Goal: Task Accomplishment & Management: Use online tool/utility

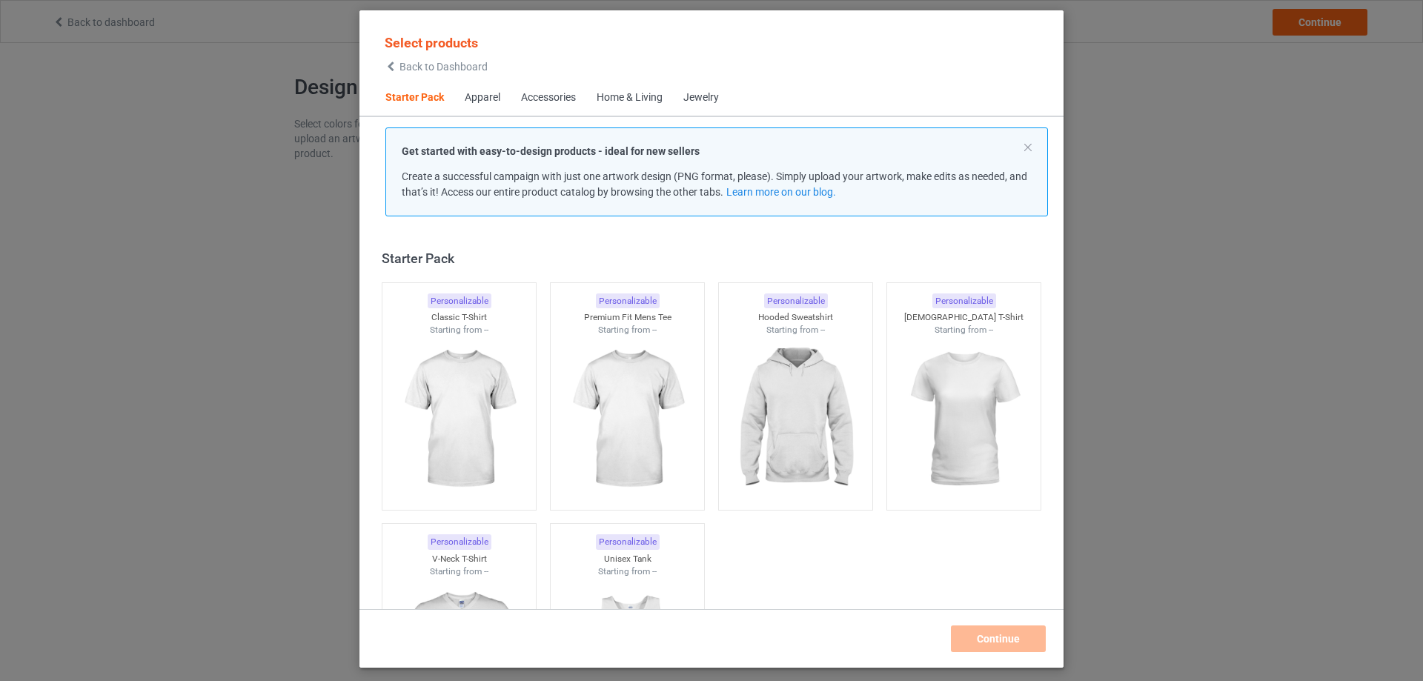
scroll to position [19, 0]
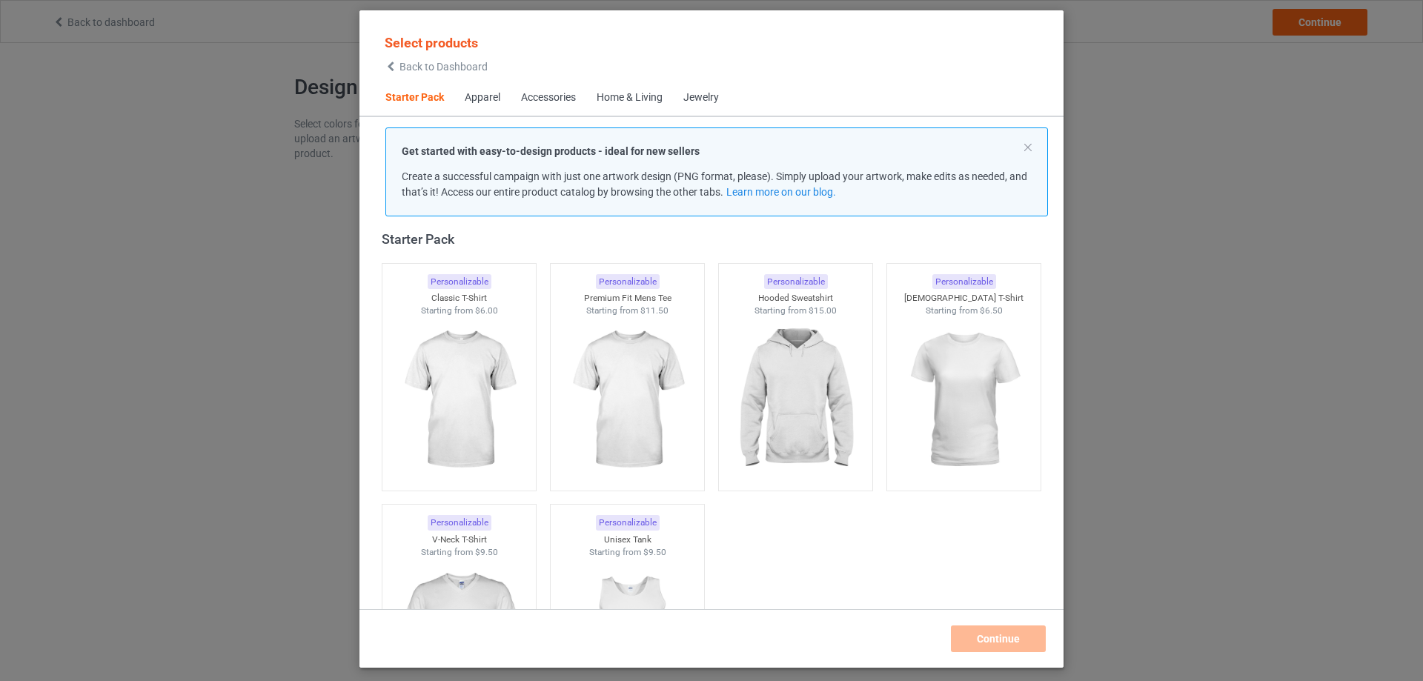
click at [1228, 54] on div "Select products Back to Dashboard Starter Pack Apparel Accessories Home & Livin…" at bounding box center [711, 340] width 1423 height 681
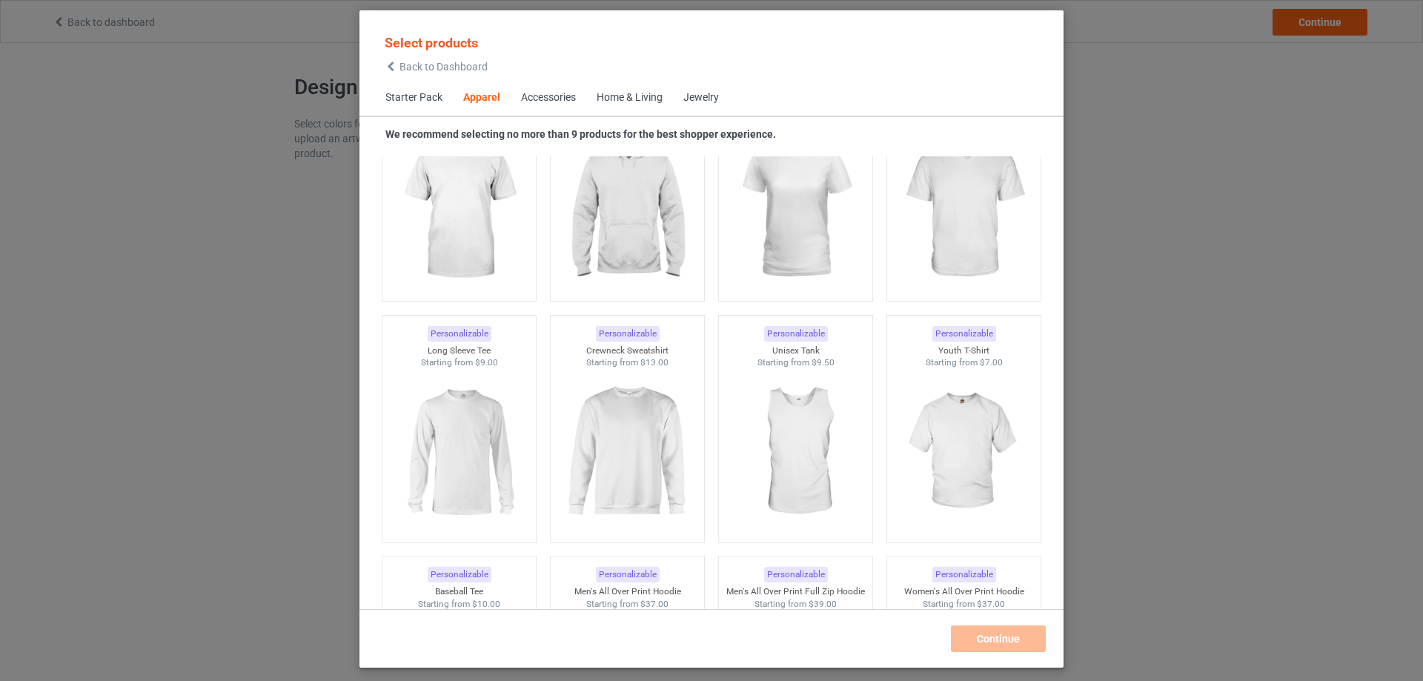
scroll to position [538, 0]
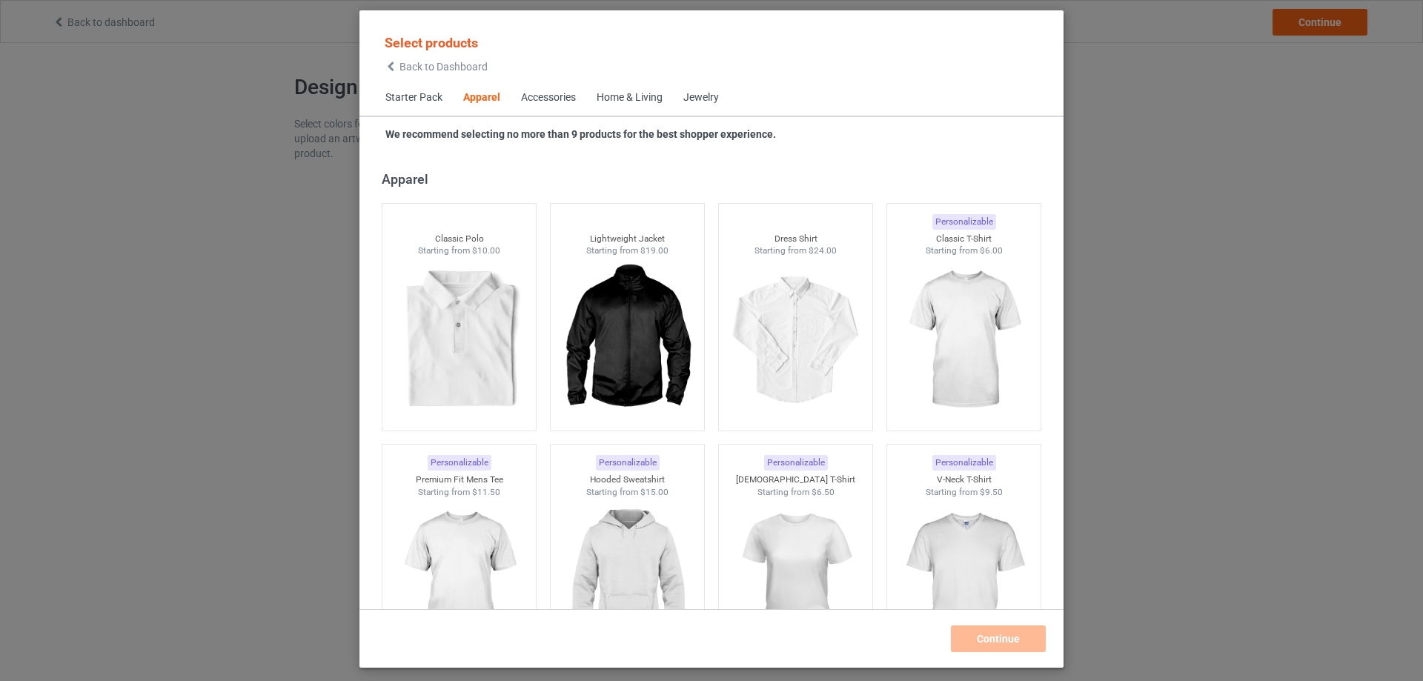
click at [542, 95] on div "Accessories" at bounding box center [548, 97] width 55 height 15
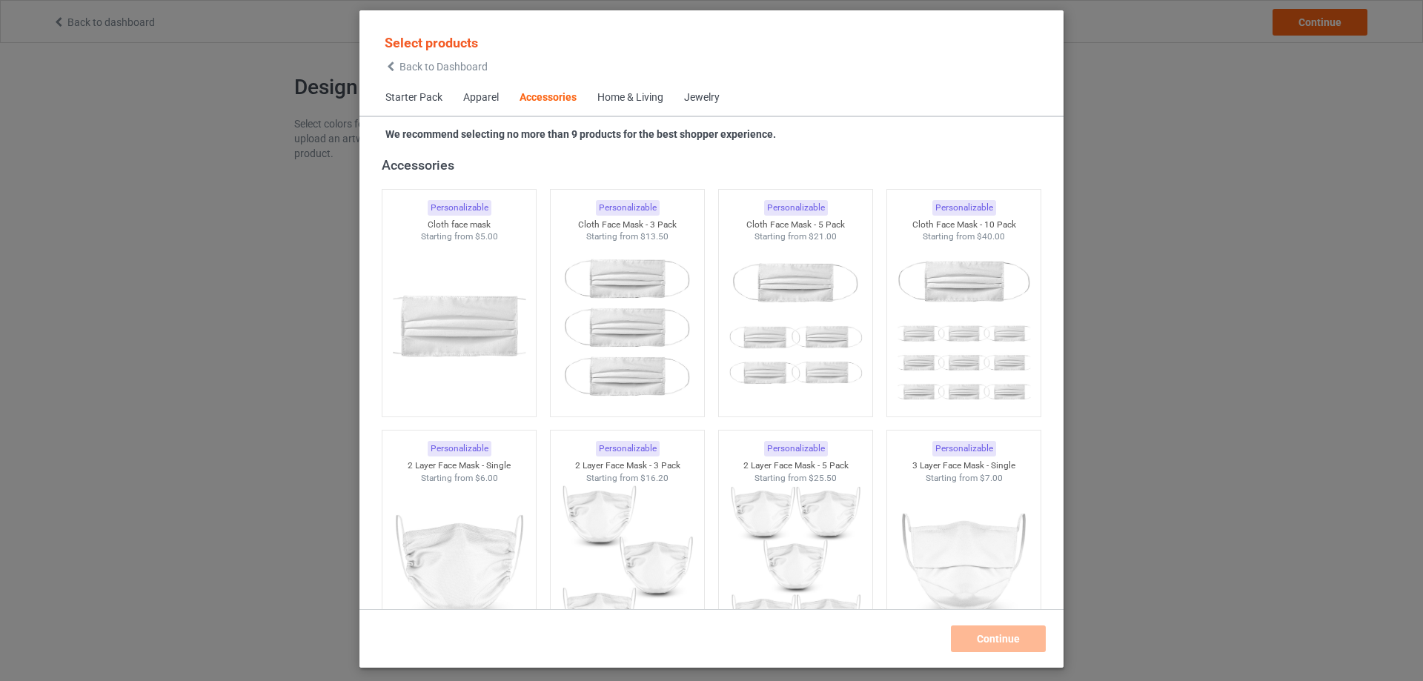
click at [615, 96] on div "Home & Living" at bounding box center [630, 97] width 66 height 15
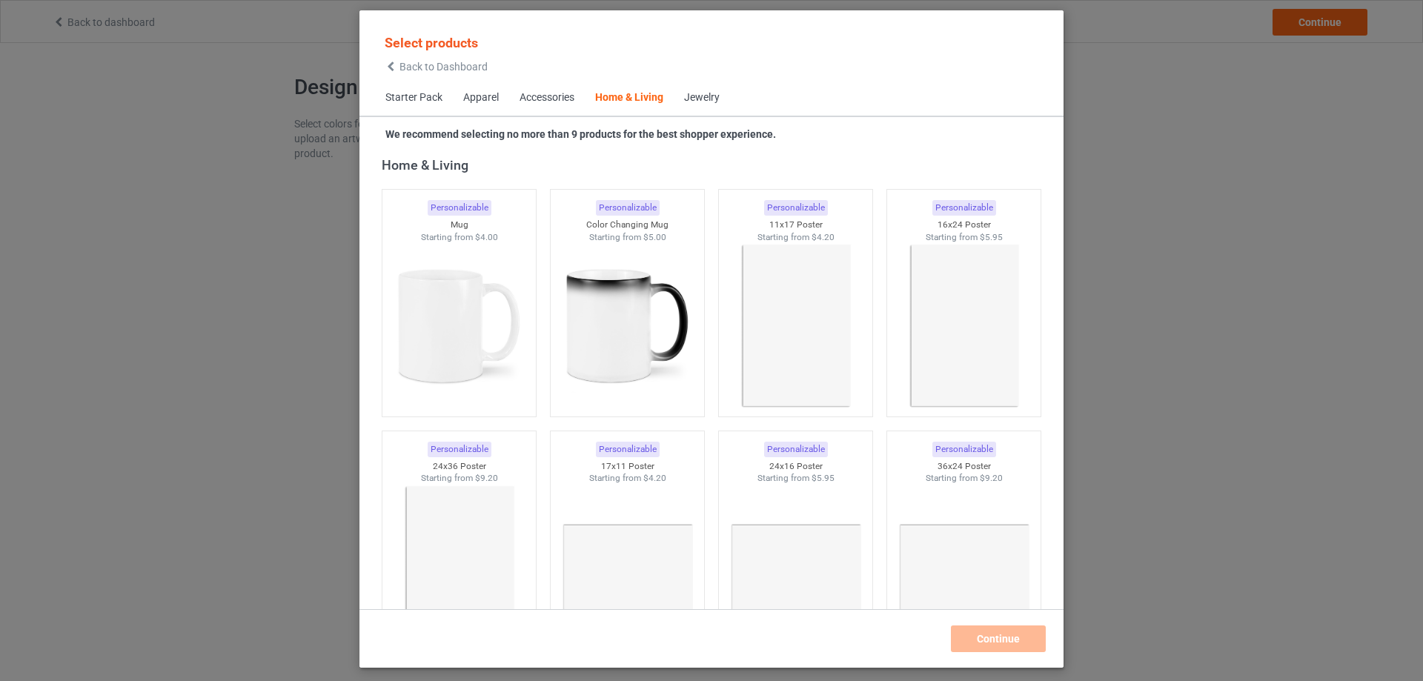
click at [433, 96] on span "Starter Pack" at bounding box center [414, 98] width 78 height 36
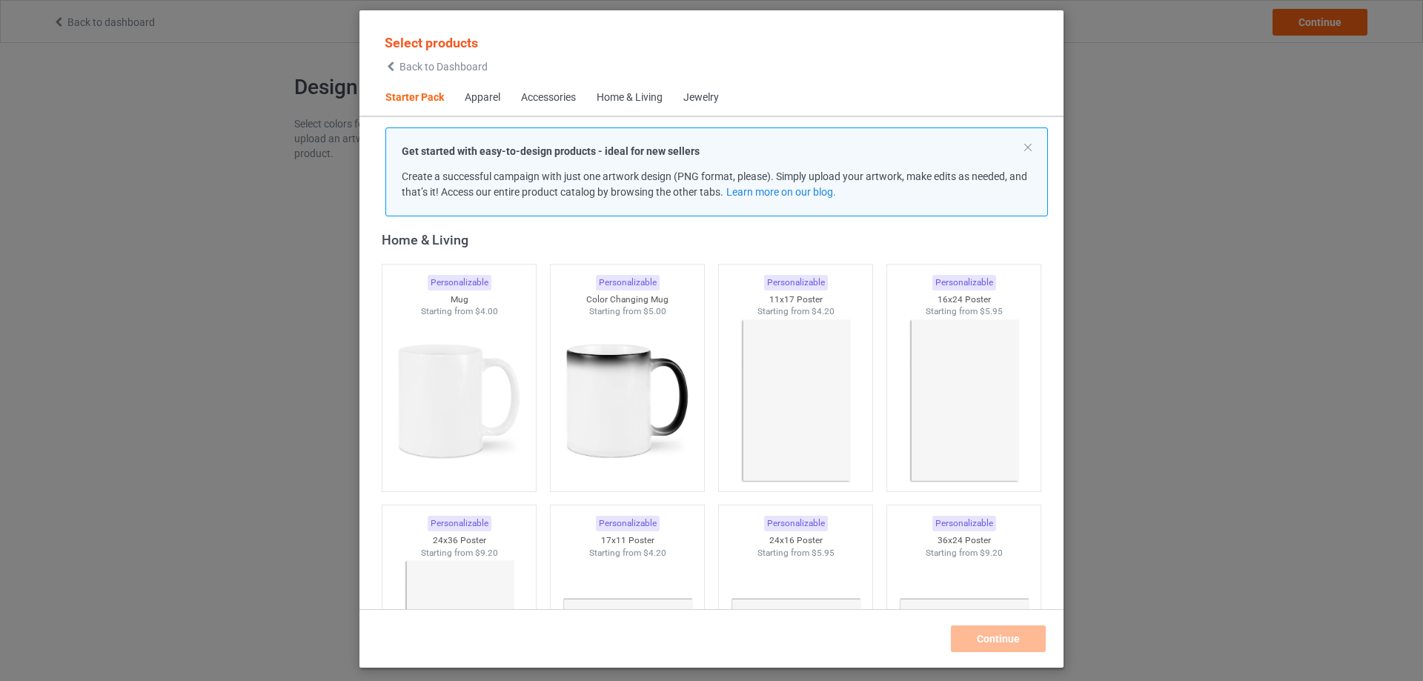
scroll to position [19, 0]
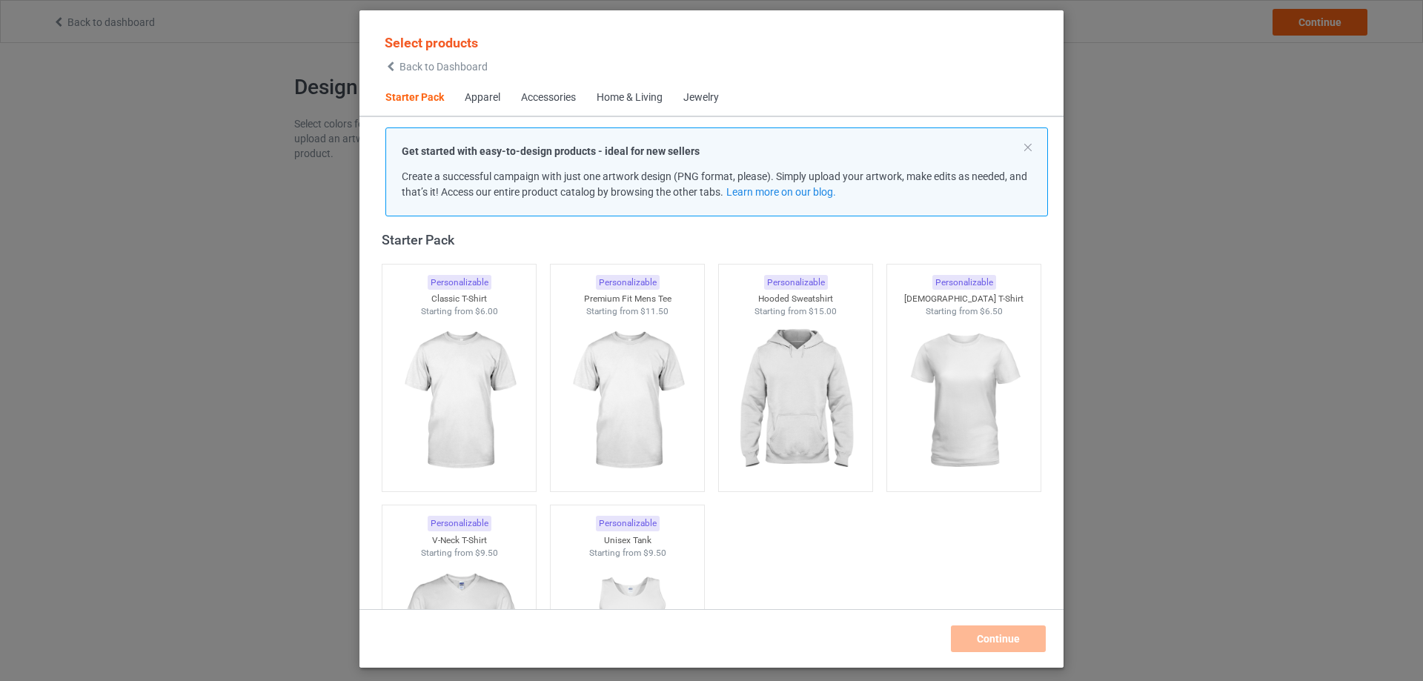
click at [479, 99] on div "Apparel" at bounding box center [483, 97] width 36 height 15
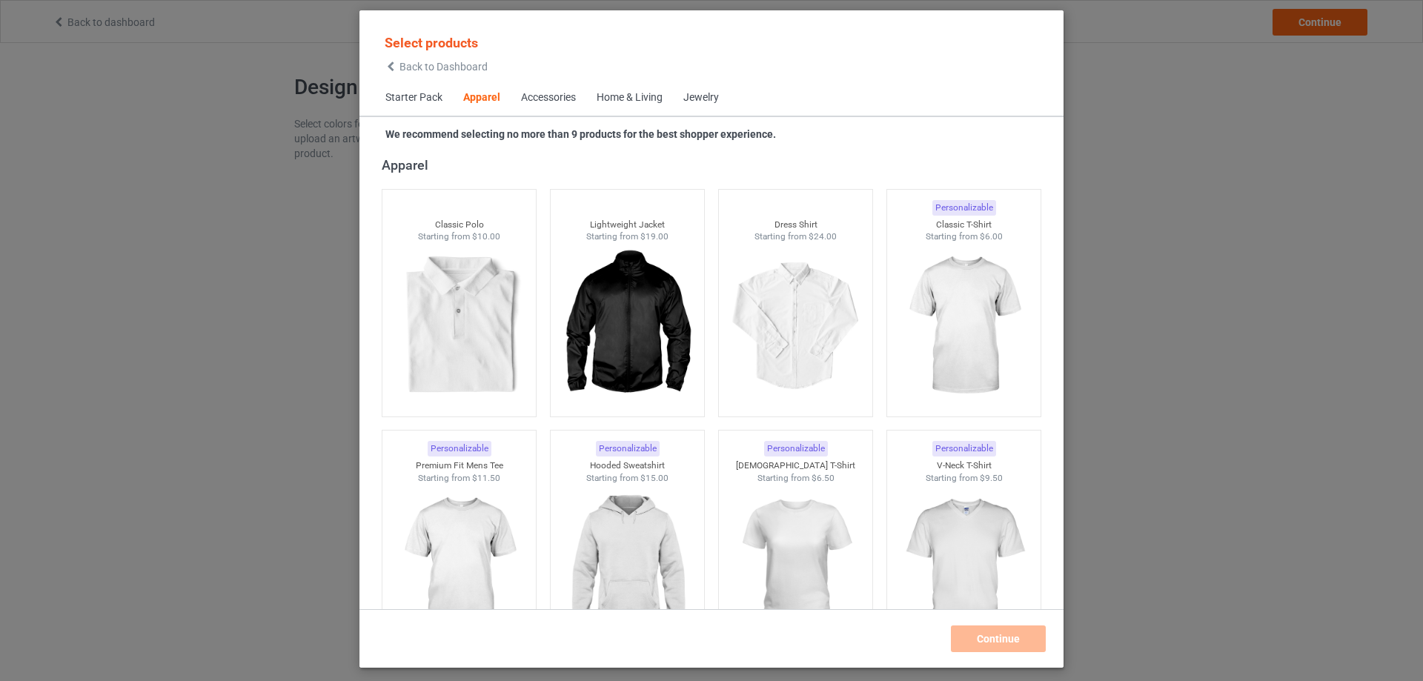
click at [559, 101] on div "Accessories" at bounding box center [548, 97] width 55 height 15
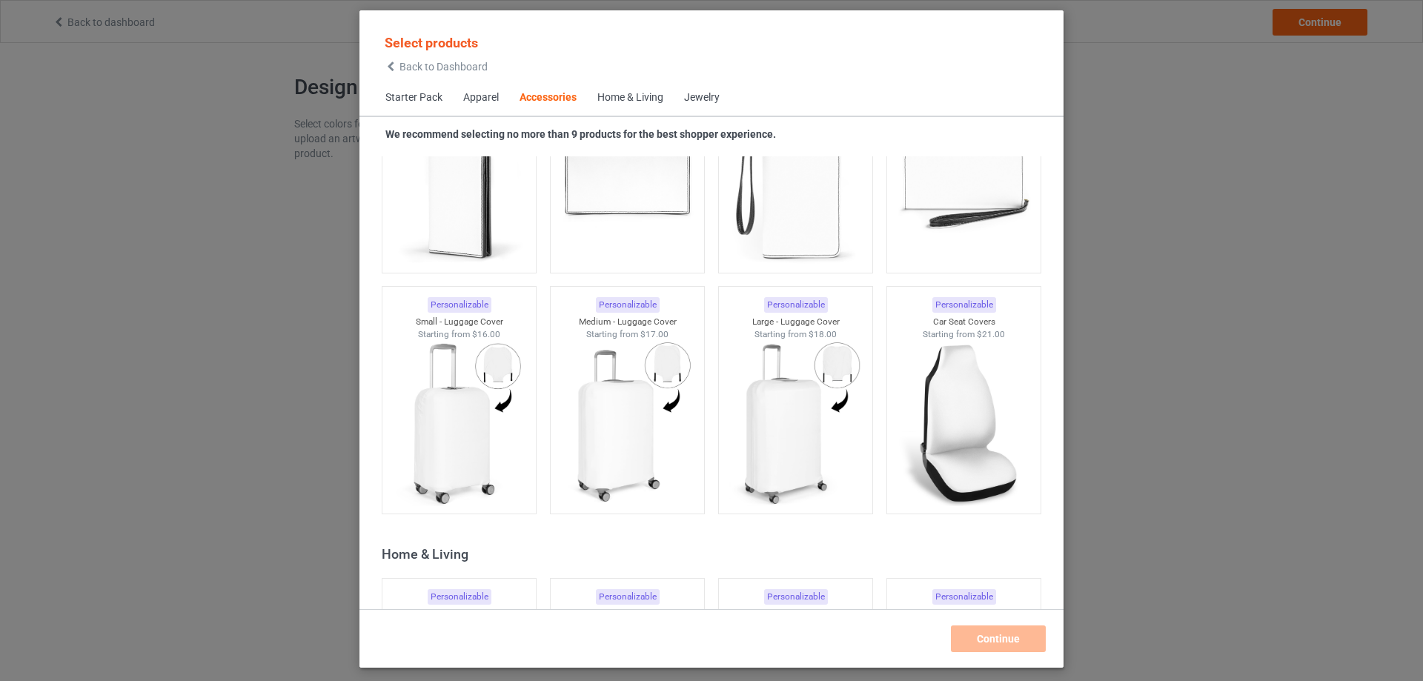
scroll to position [5997, 0]
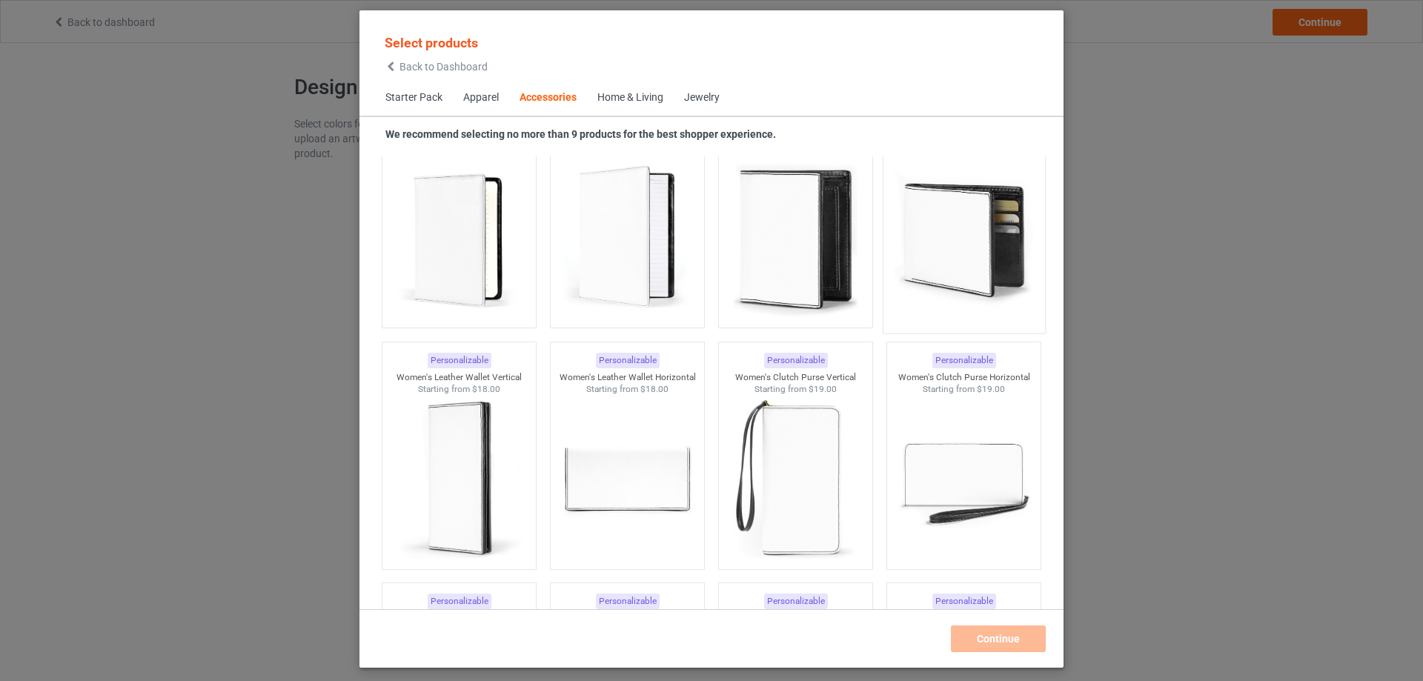
click at [949, 224] on img at bounding box center [963, 238] width 139 height 174
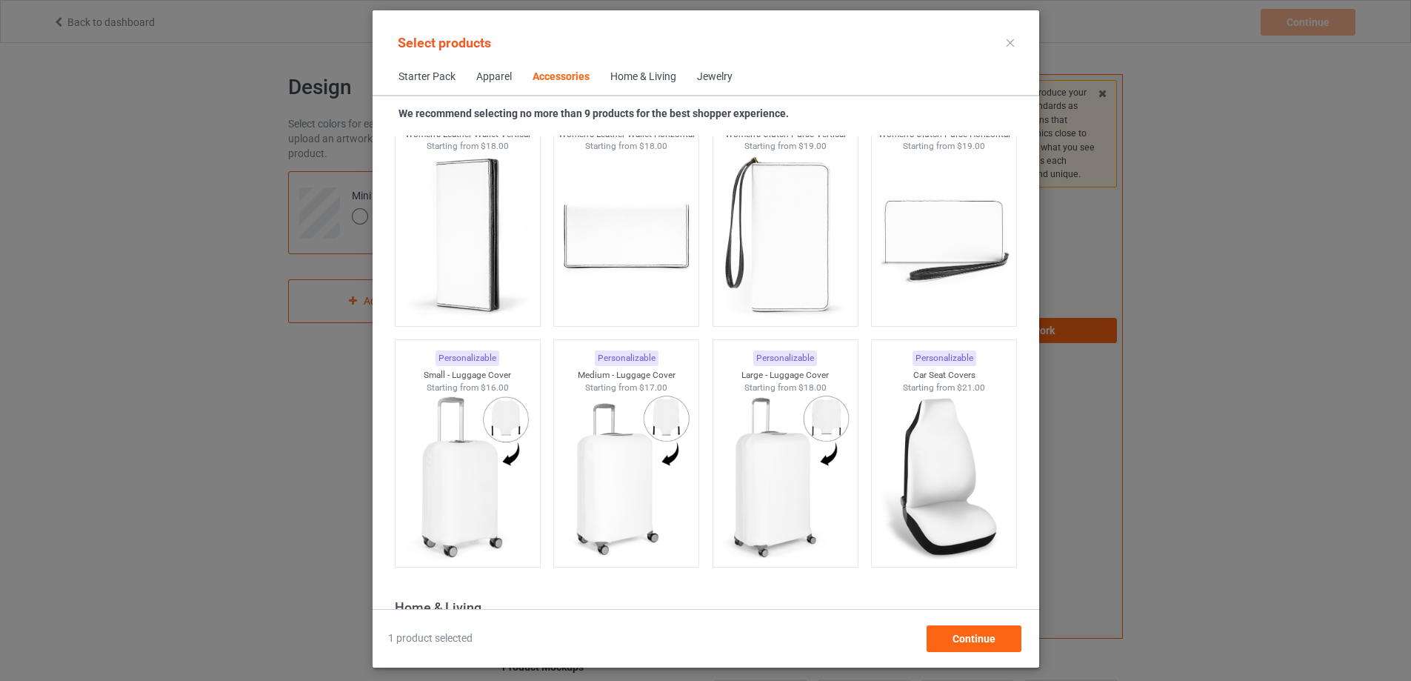
scroll to position [6293, 0]
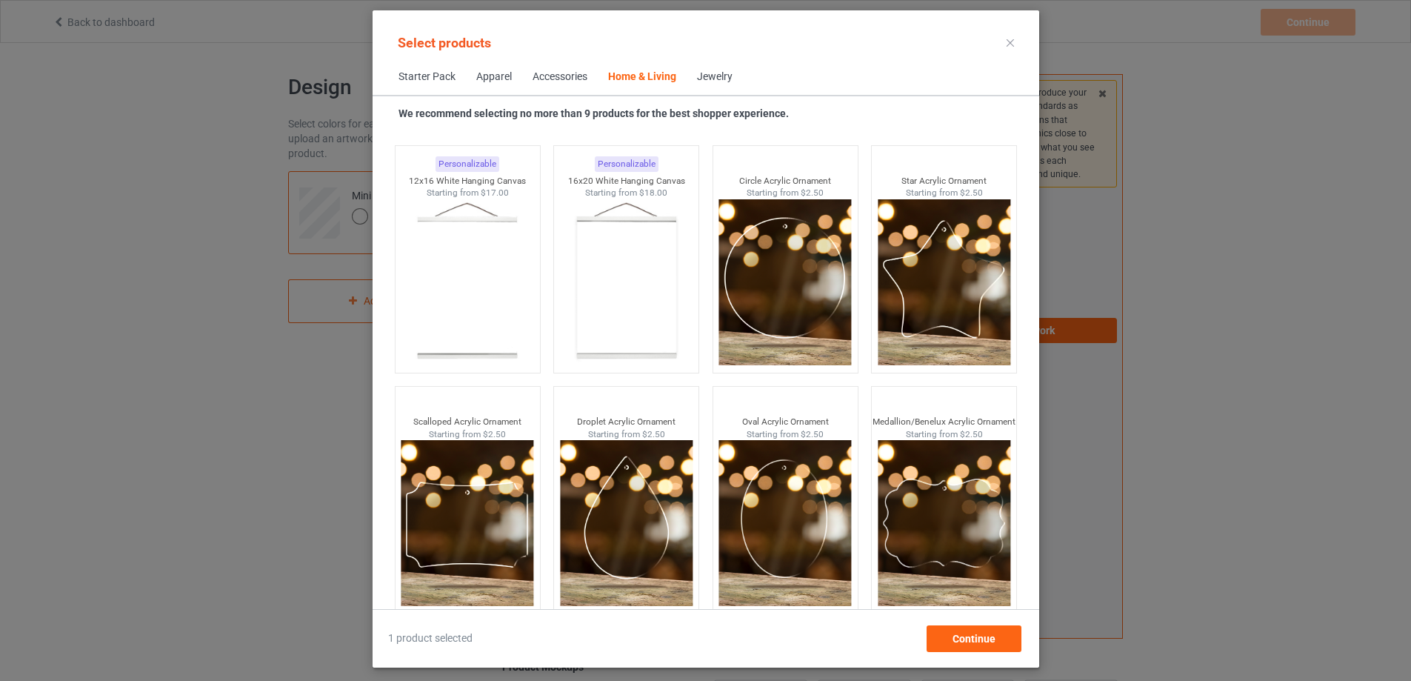
scroll to position [15702, 0]
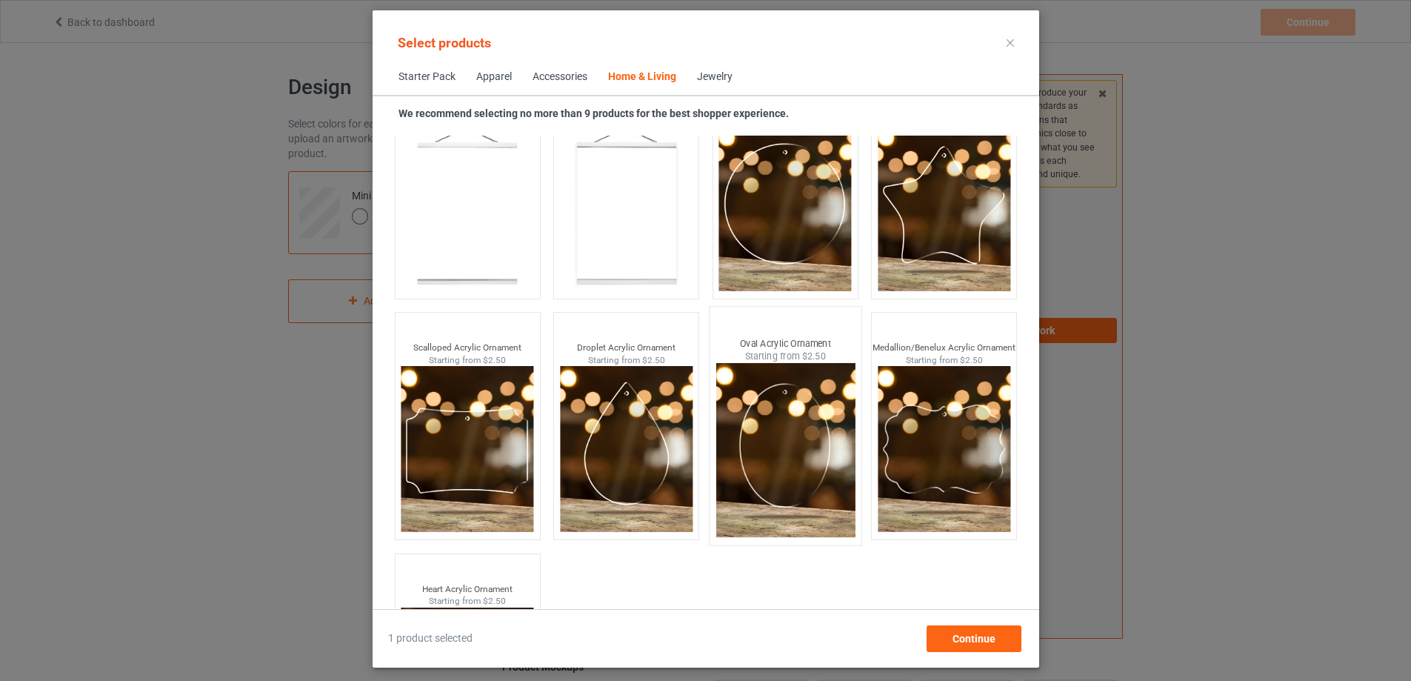
click at [765, 416] on img at bounding box center [785, 450] width 139 height 174
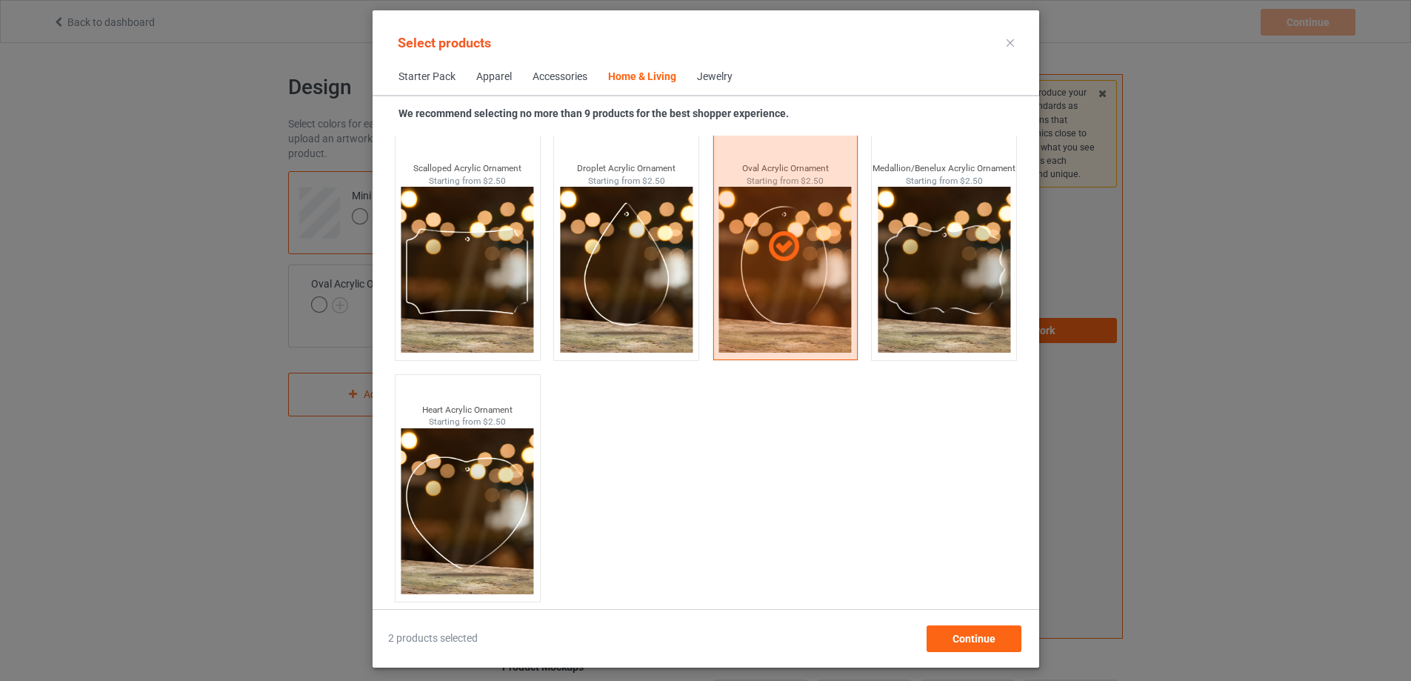
scroll to position [222, 0]
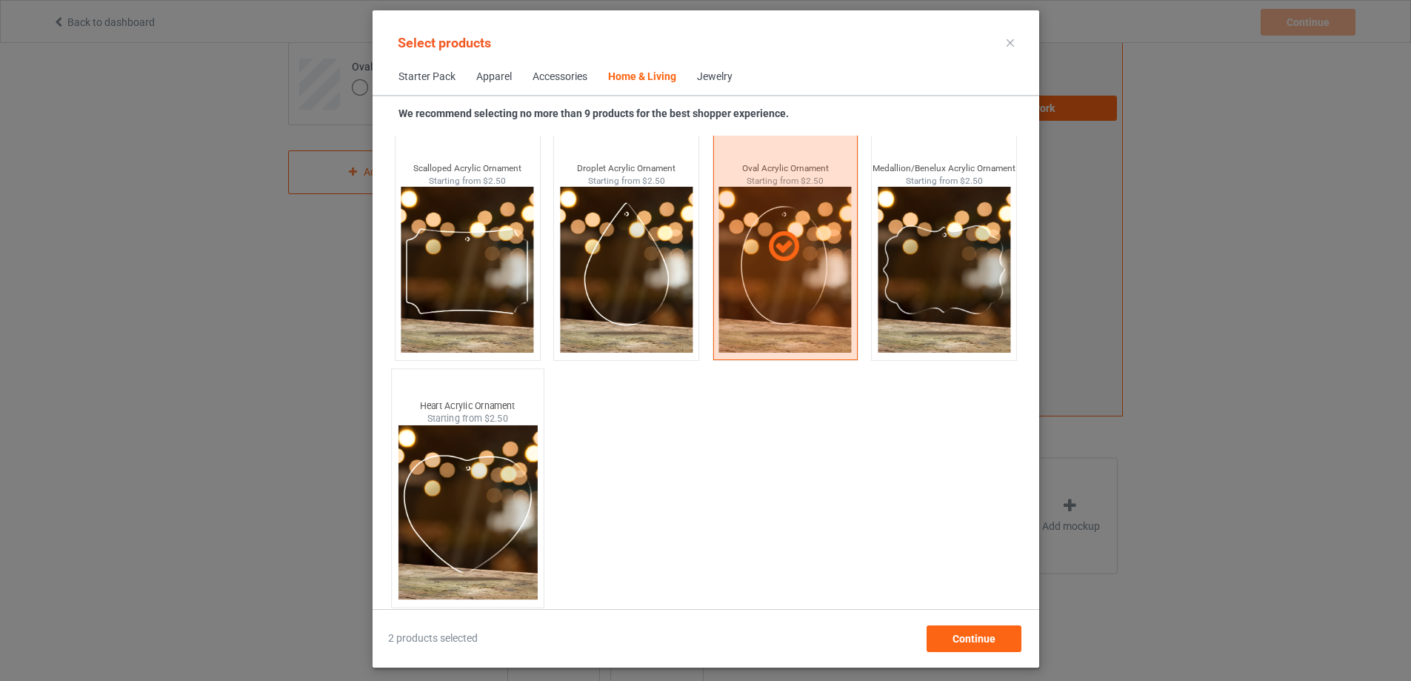
click at [460, 474] on img at bounding box center [467, 512] width 139 height 174
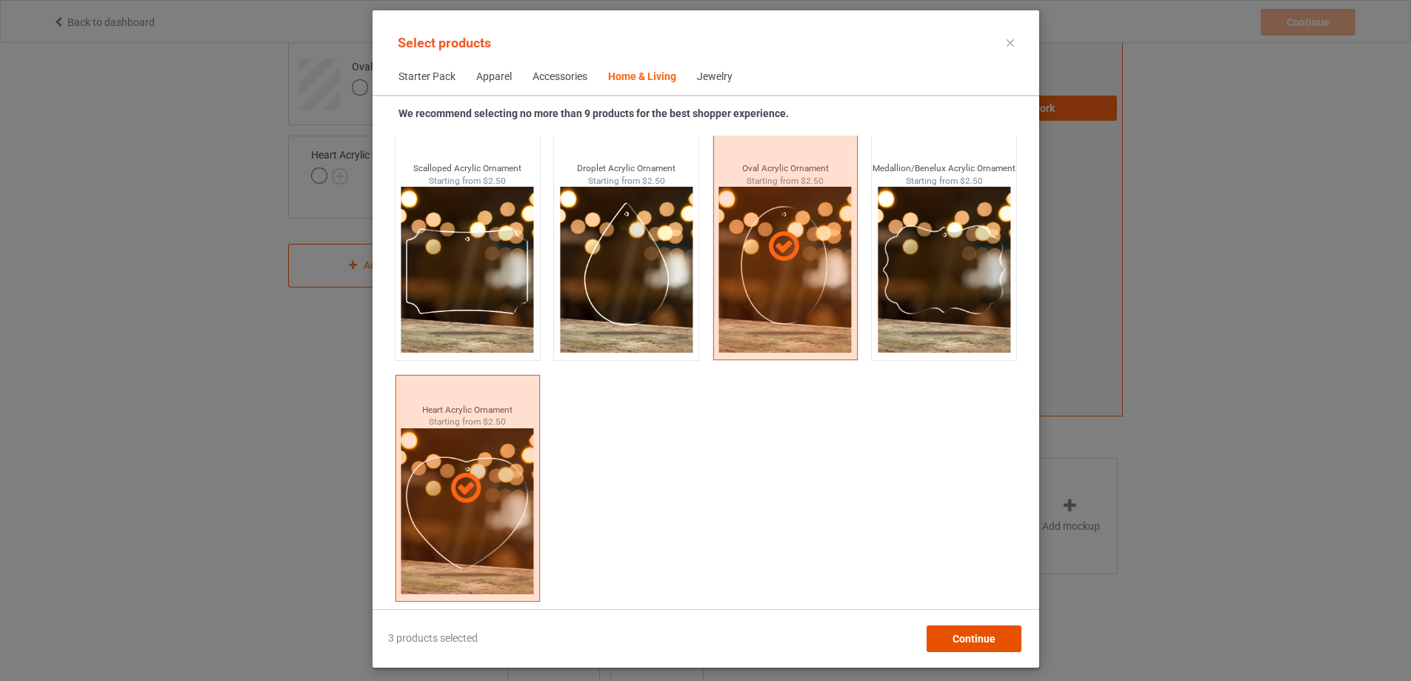
click at [989, 636] on span "Continue" at bounding box center [973, 639] width 43 height 12
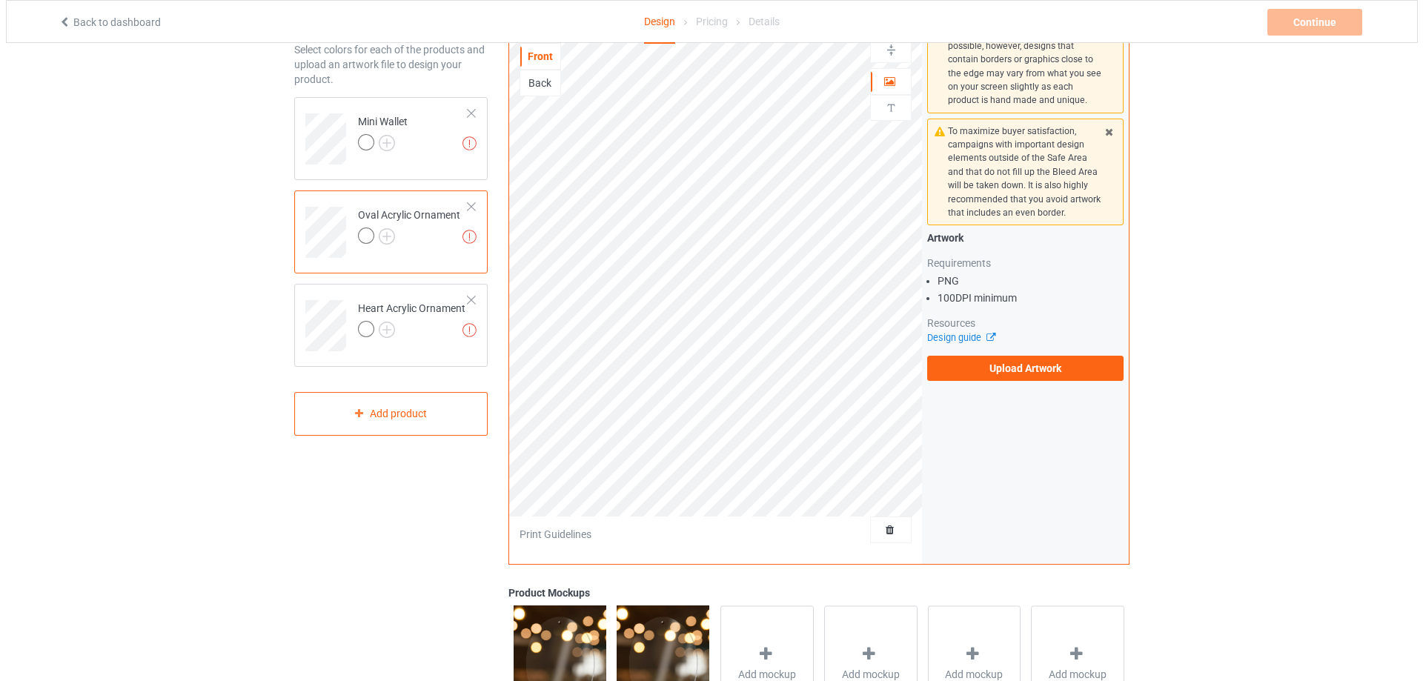
scroll to position [222, 0]
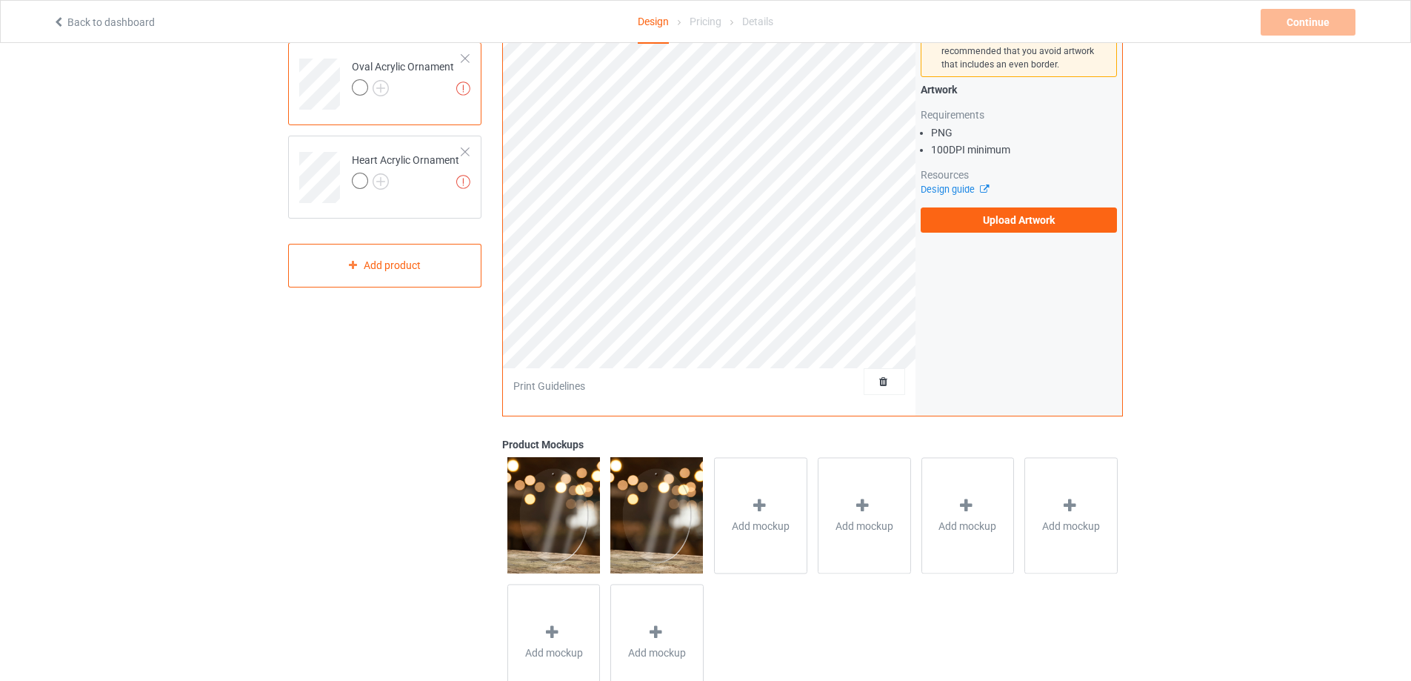
click at [553, 516] on img at bounding box center [554, 515] width 93 height 116
click at [385, 262] on div "Add product" at bounding box center [384, 266] width 193 height 44
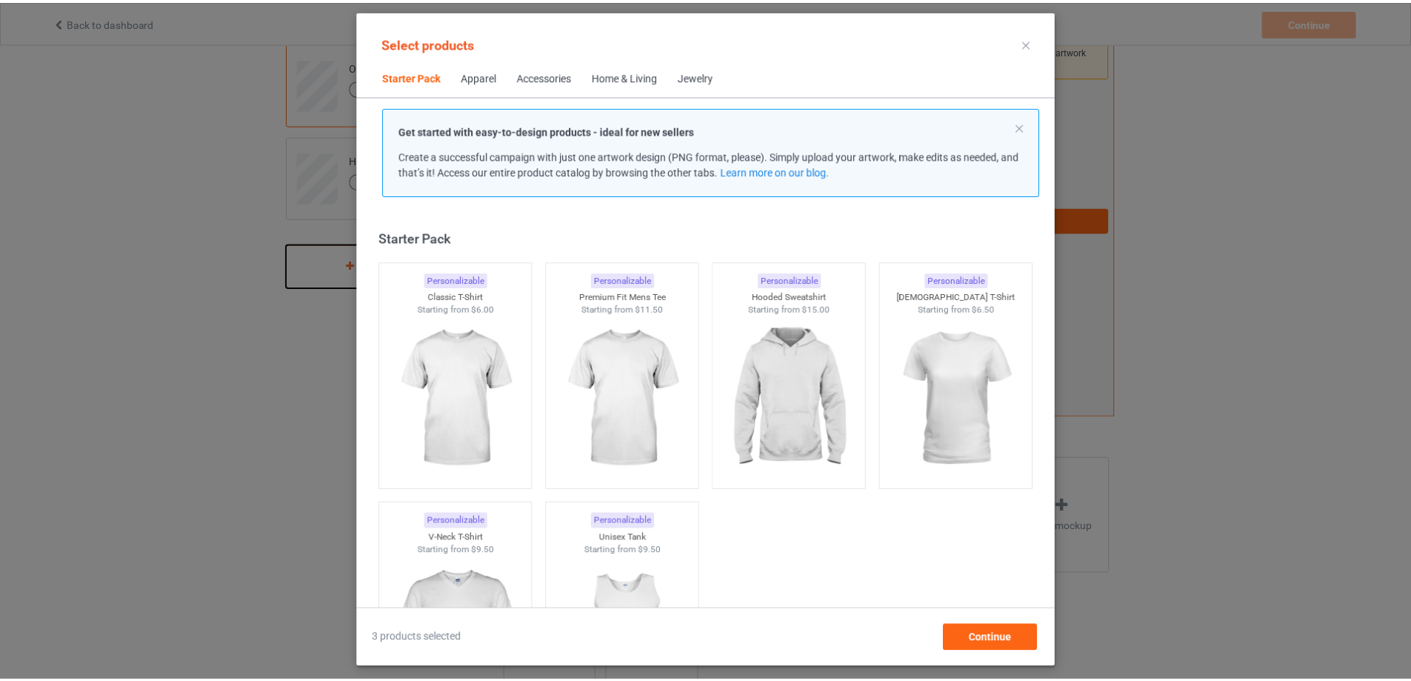
scroll to position [19, 0]
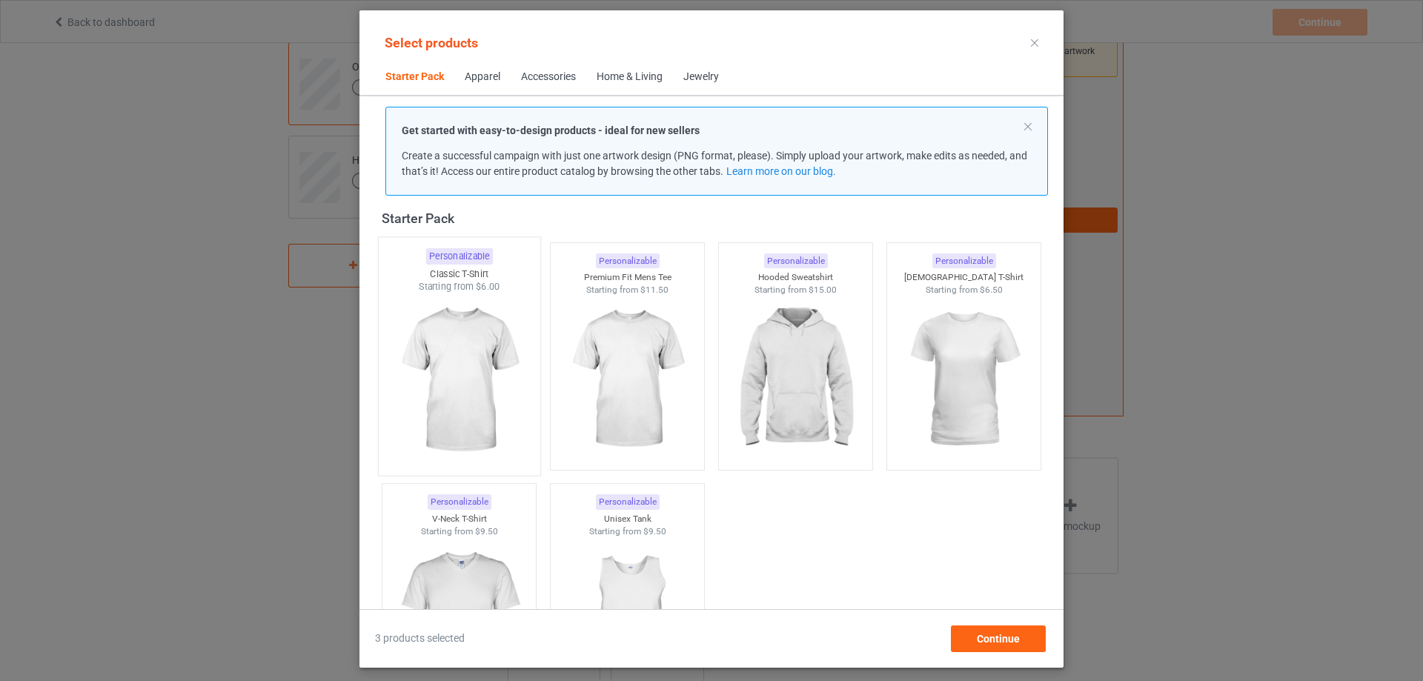
click at [499, 333] on img at bounding box center [458, 380] width 139 height 174
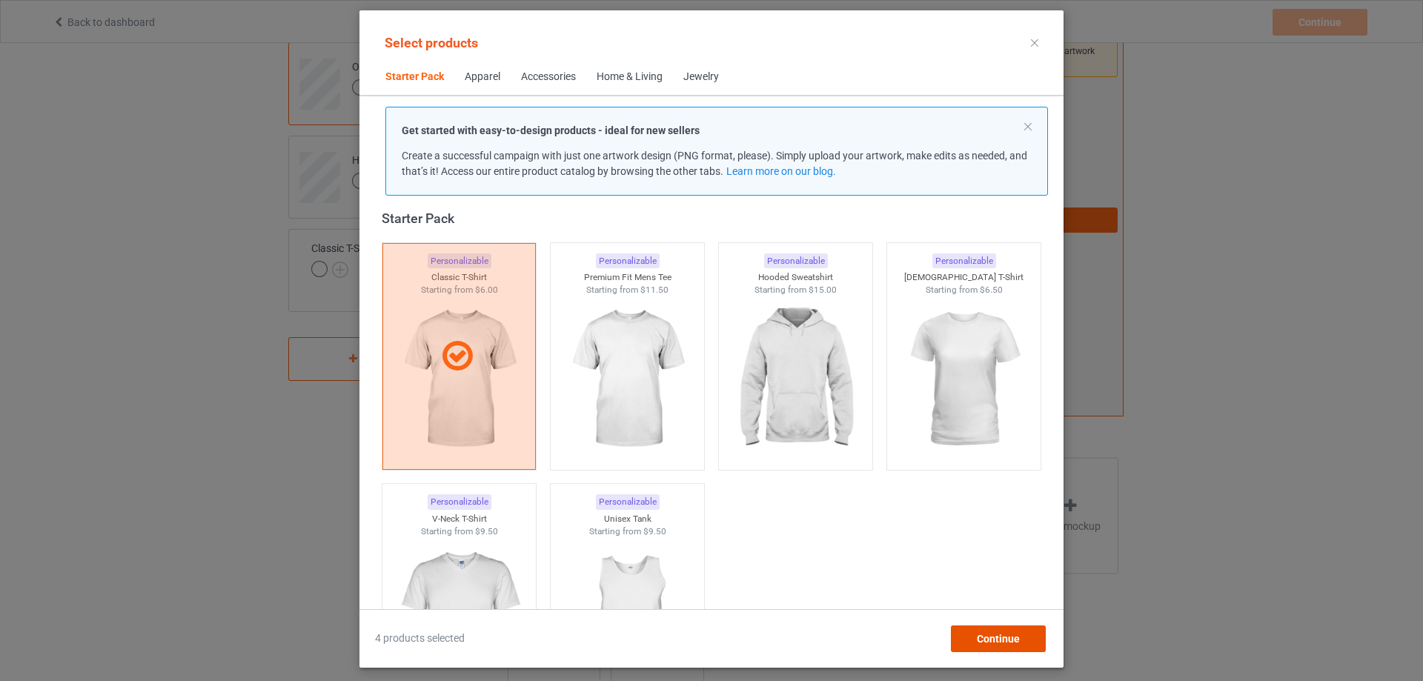
click at [1015, 625] on div "Continue" at bounding box center [998, 638] width 95 height 27
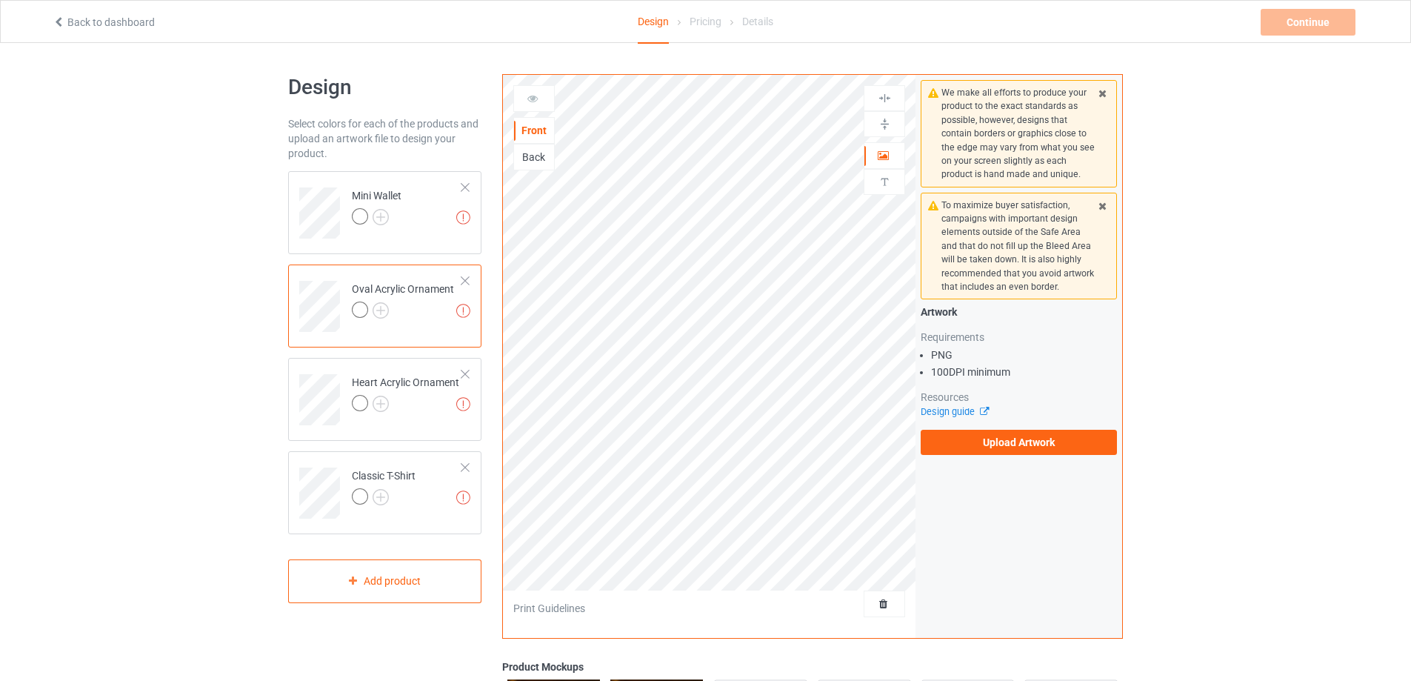
click at [1103, 202] on icon at bounding box center [1103, 204] width 13 height 10
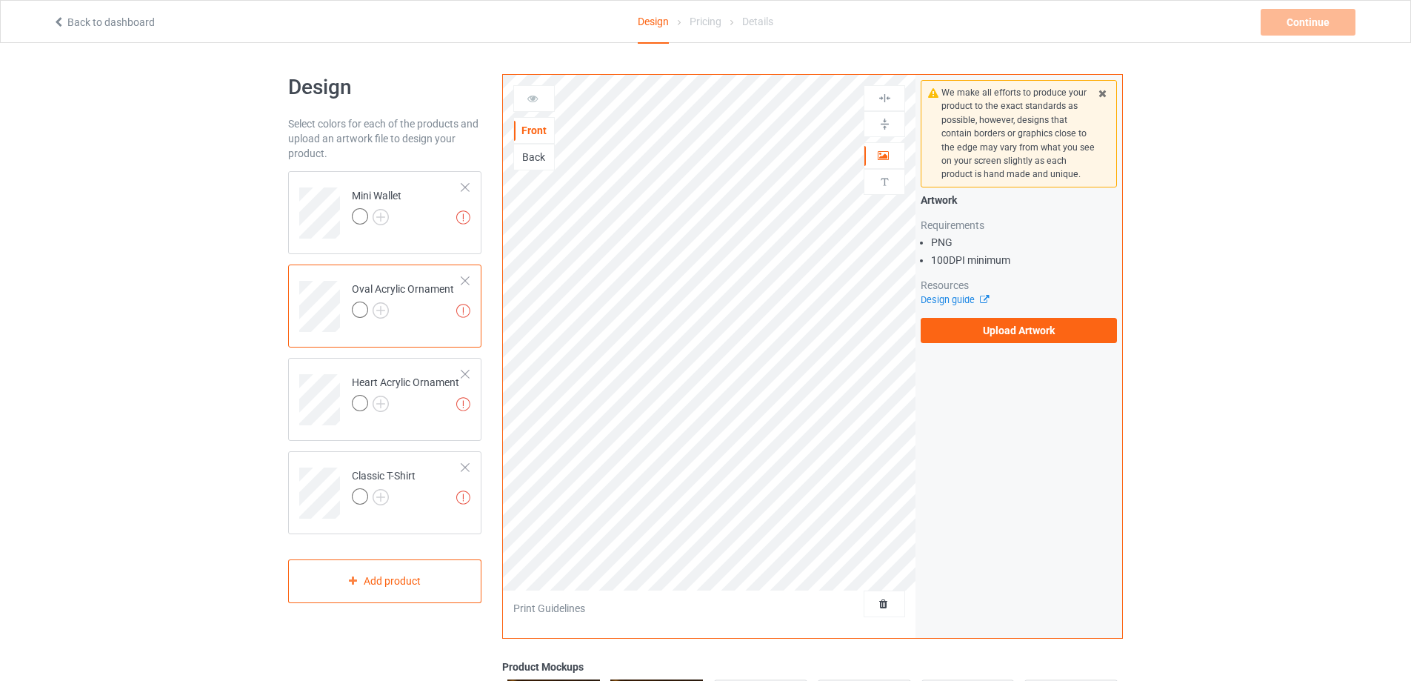
click at [1102, 96] on icon at bounding box center [1103, 91] width 13 height 10
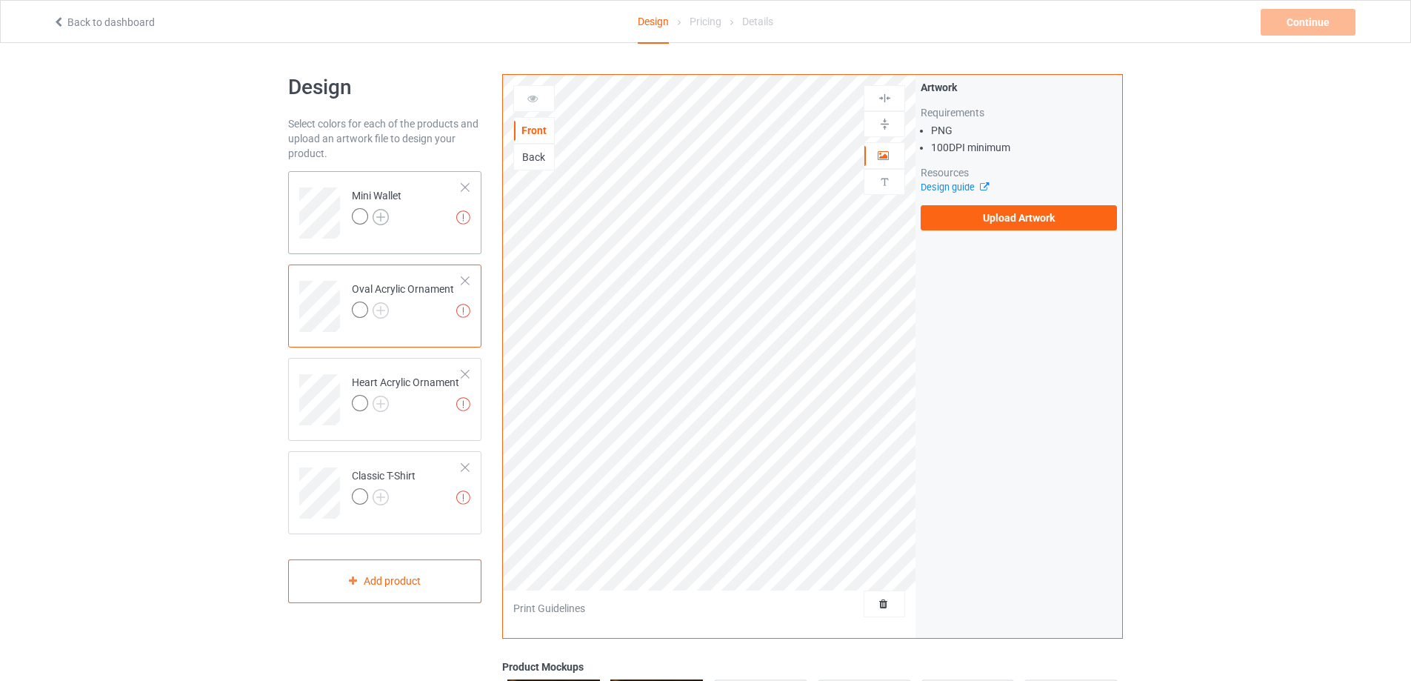
click at [382, 221] on img at bounding box center [381, 217] width 16 height 16
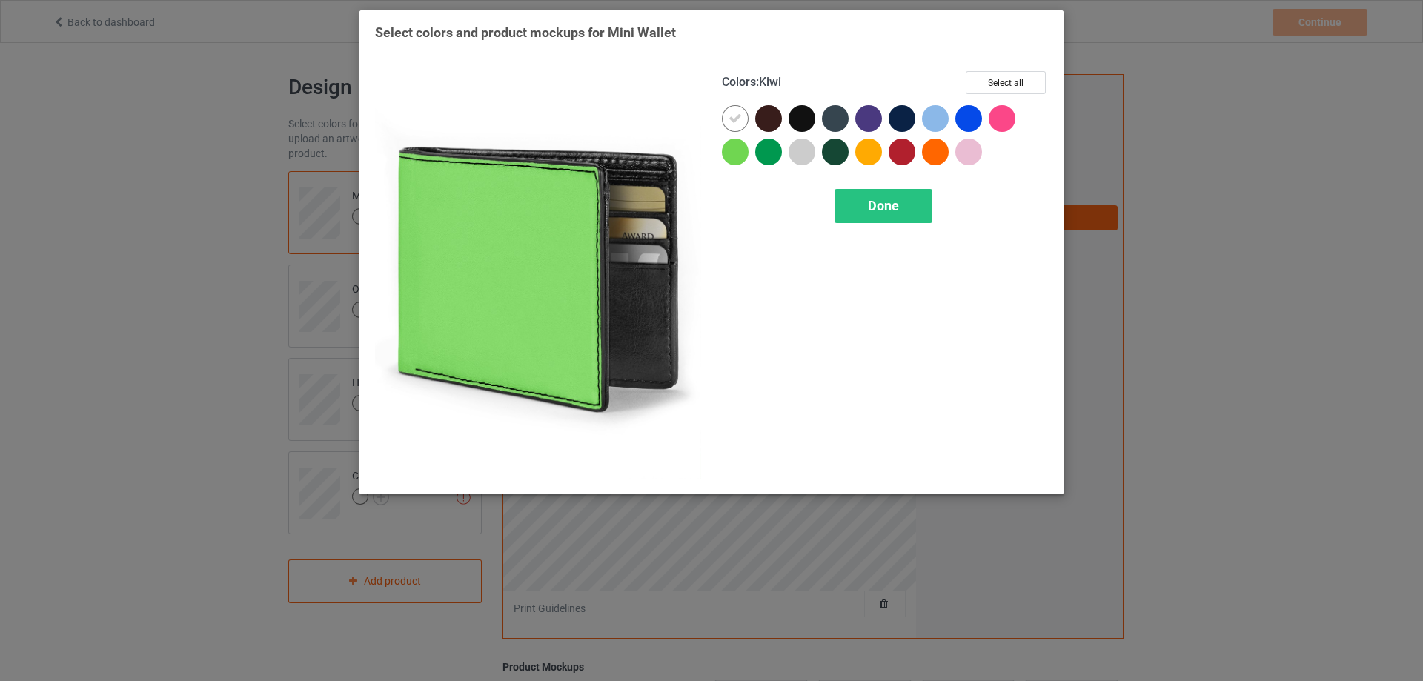
click at [732, 151] on div at bounding box center [735, 152] width 27 height 27
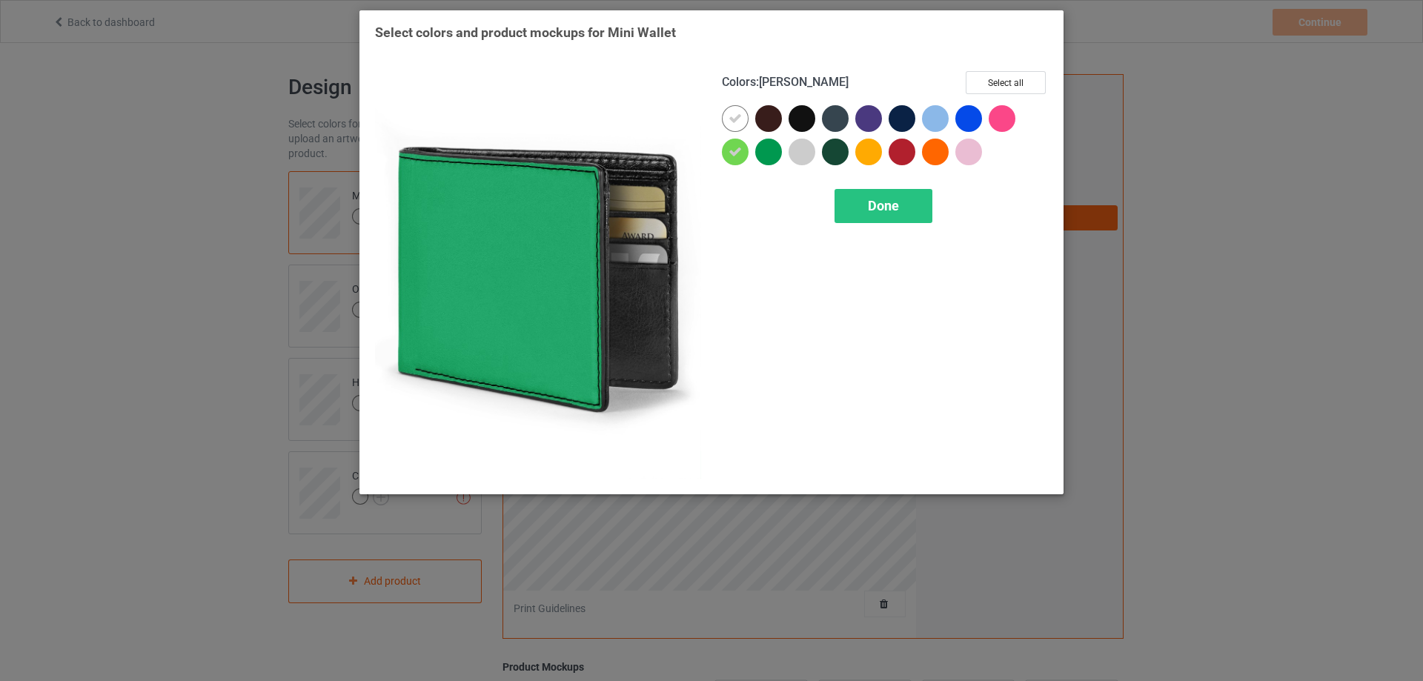
click at [770, 153] on div at bounding box center [768, 152] width 27 height 27
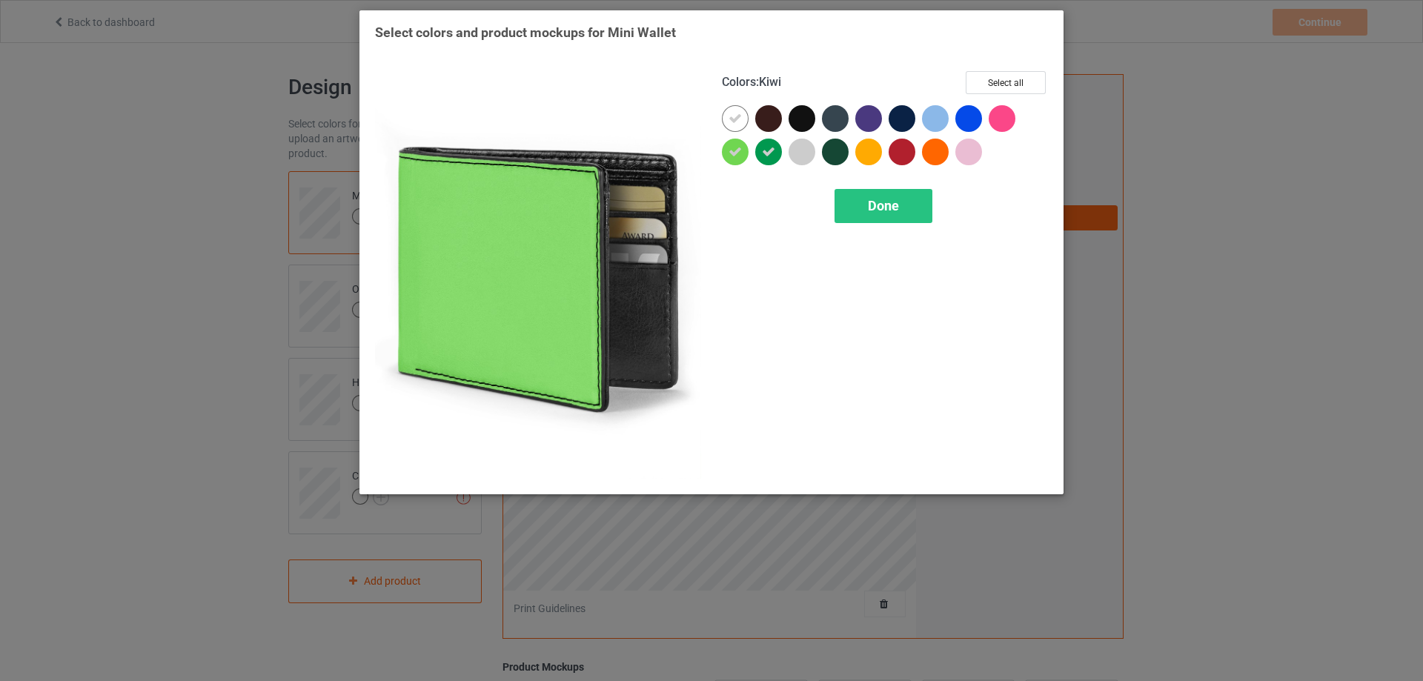
click at [738, 150] on icon at bounding box center [734, 151] width 13 height 13
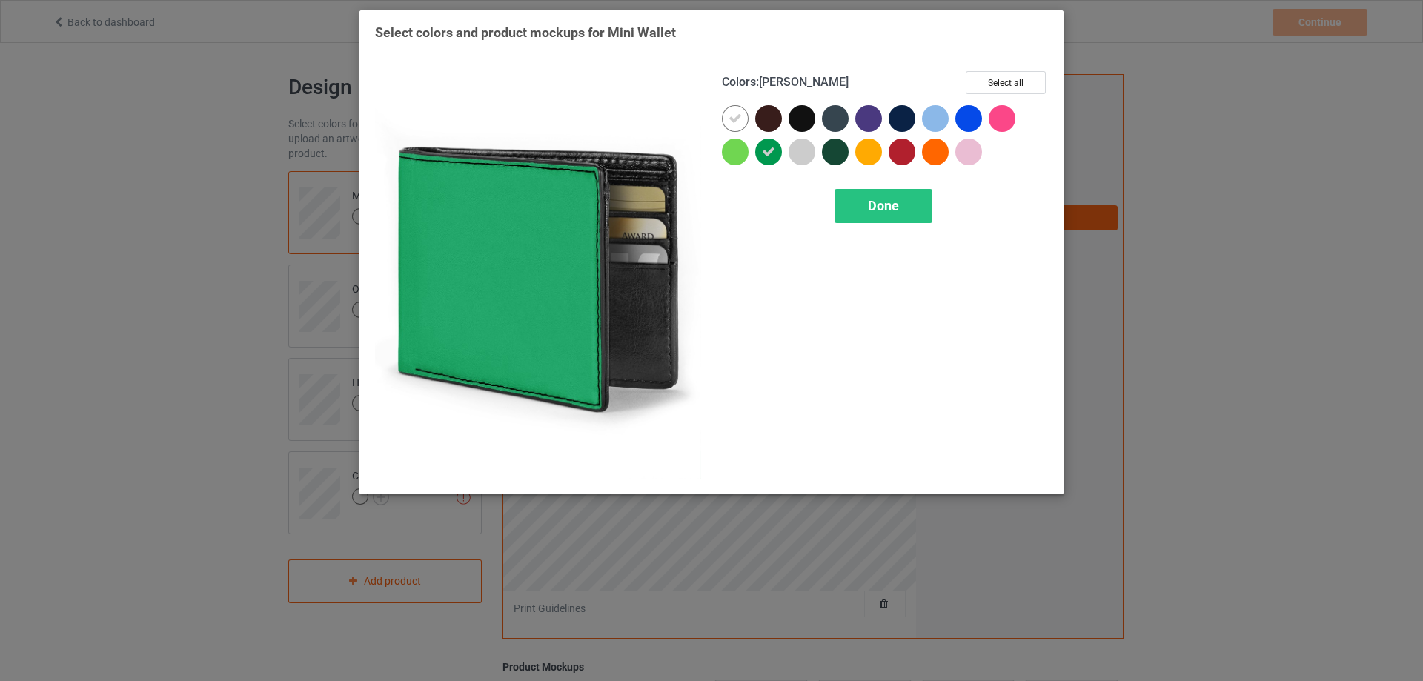
click at [773, 152] on icon at bounding box center [768, 151] width 13 height 13
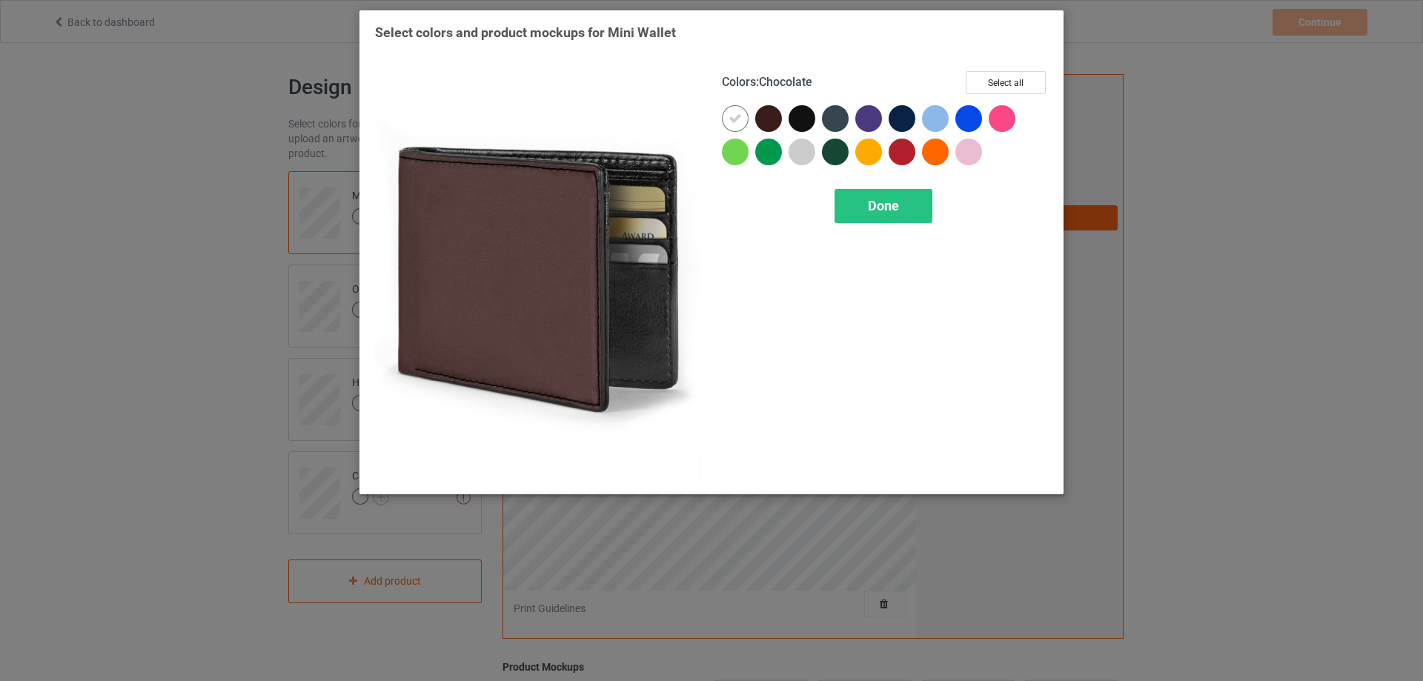
click at [771, 118] on div at bounding box center [768, 118] width 27 height 27
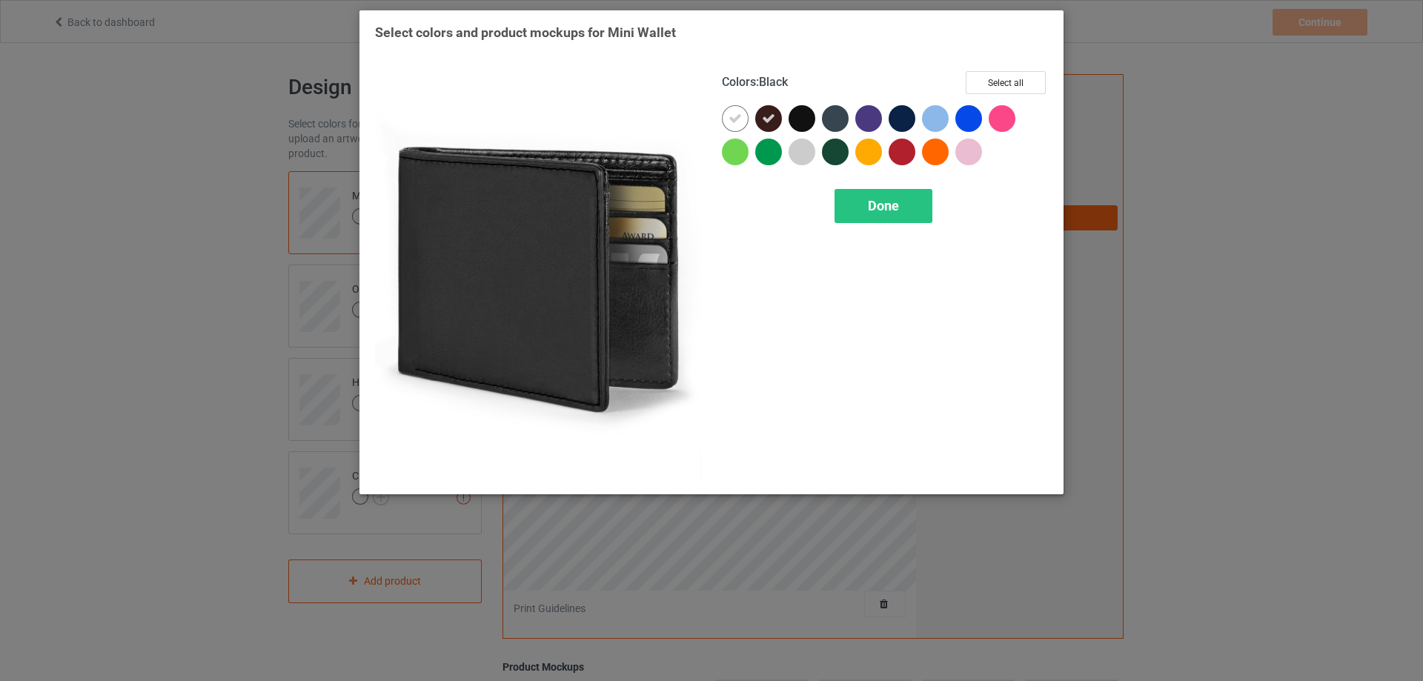
click at [803, 114] on div at bounding box center [801, 118] width 27 height 27
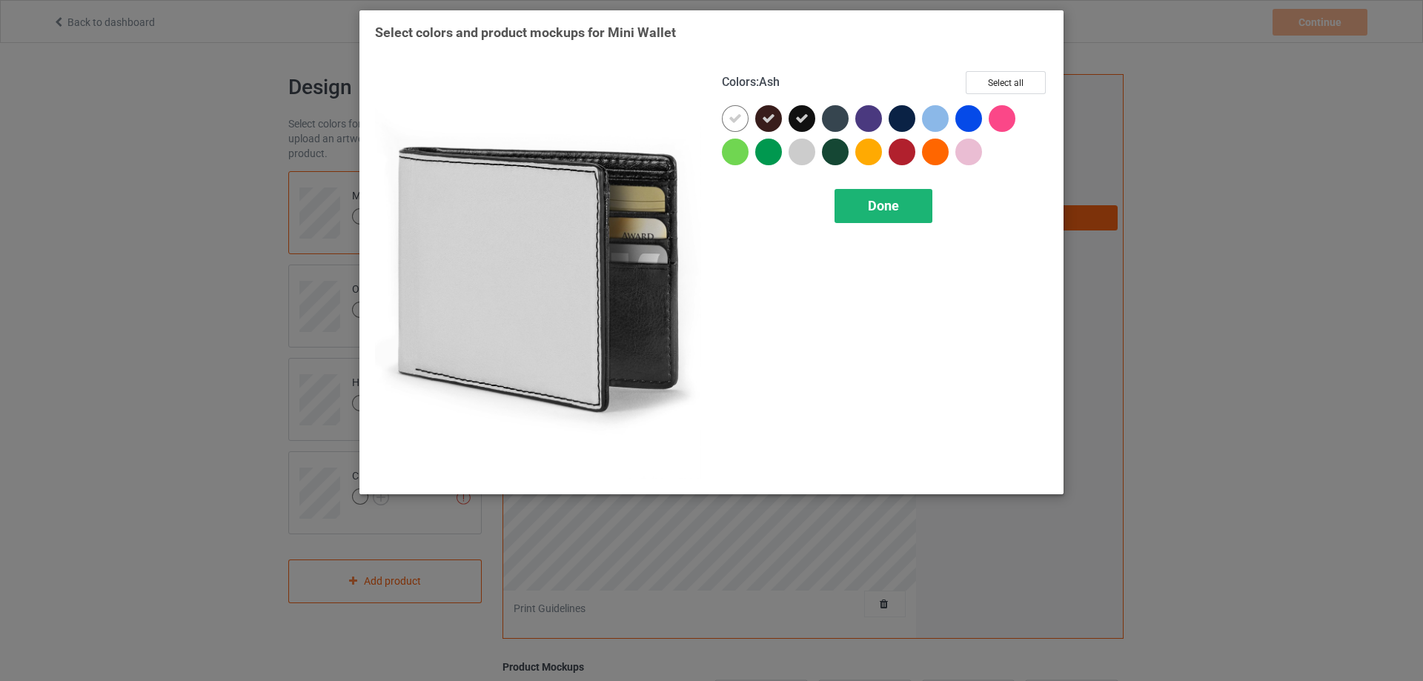
click at [873, 201] on span "Done" at bounding box center [883, 206] width 31 height 16
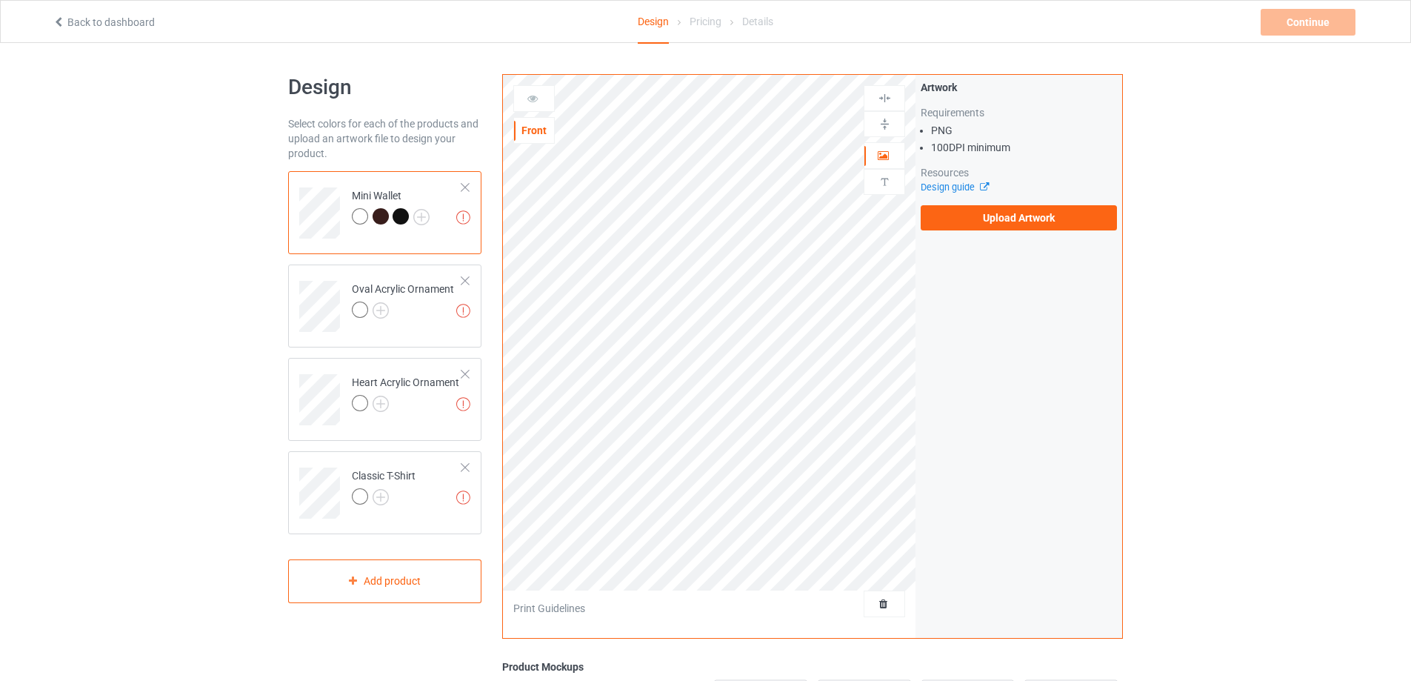
click at [696, 305] on div "Design Select colors for each of the products and upload an artwork file to des…" at bounding box center [706, 501] width 856 height 875
click at [382, 218] on div at bounding box center [381, 216] width 16 height 16
drag, startPoint x: 382, startPoint y: 218, endPoint x: 347, endPoint y: 216, distance: 35.6
click at [365, 218] on div at bounding box center [391, 218] width 78 height 21
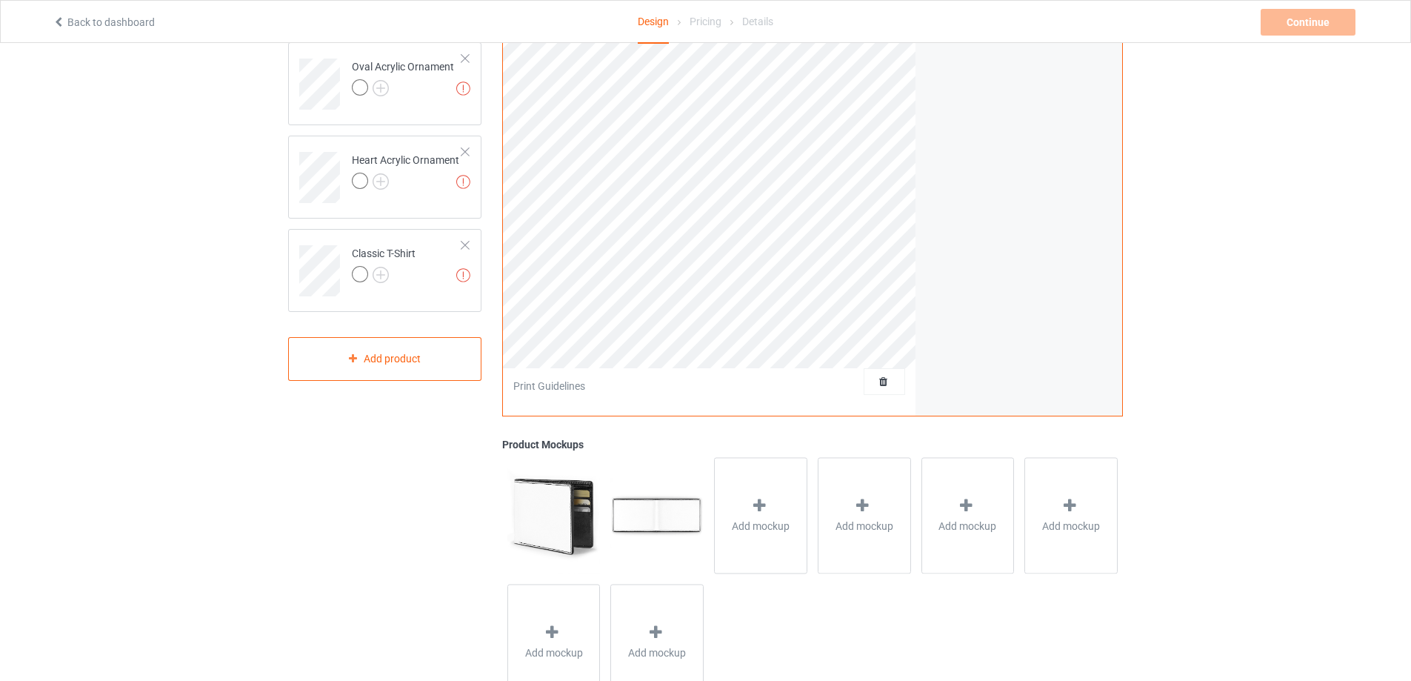
click at [553, 522] on img at bounding box center [554, 515] width 93 height 116
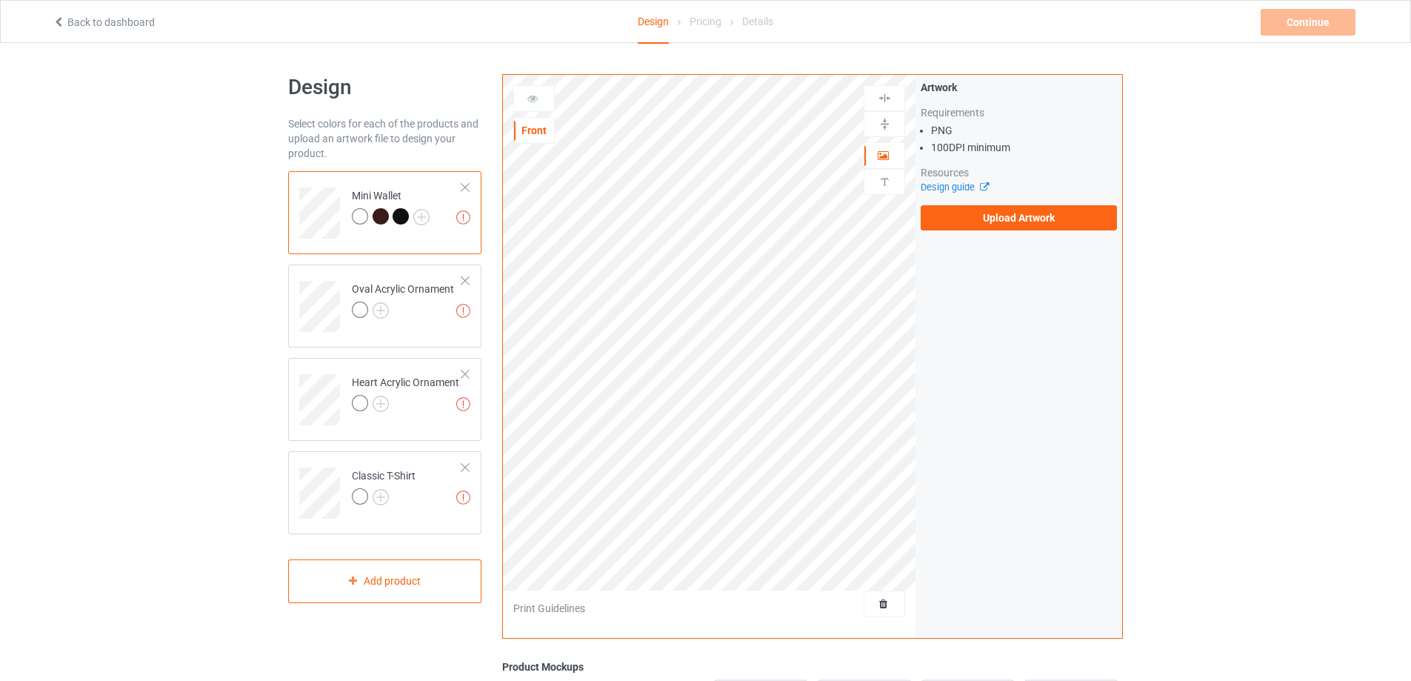
click at [399, 216] on div at bounding box center [401, 216] width 16 height 16
click at [373, 215] on div at bounding box center [381, 216] width 16 height 16
